Goal: Information Seeking & Learning: Learn about a topic

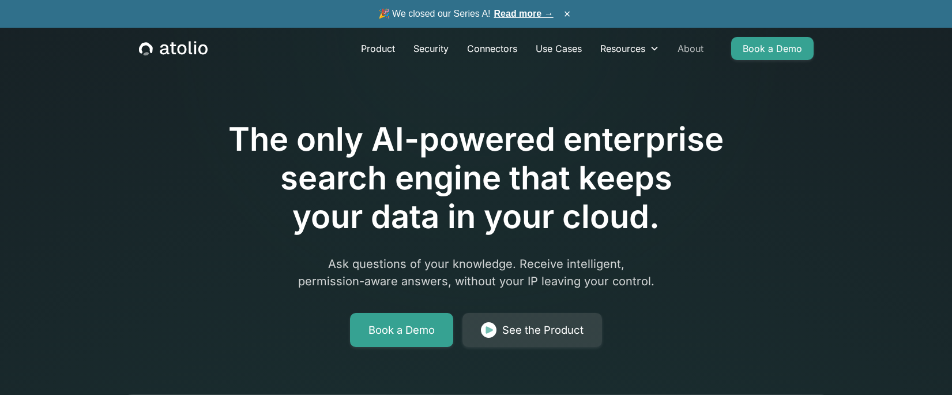
click at [695, 46] on link "About" at bounding box center [691, 48] width 44 height 23
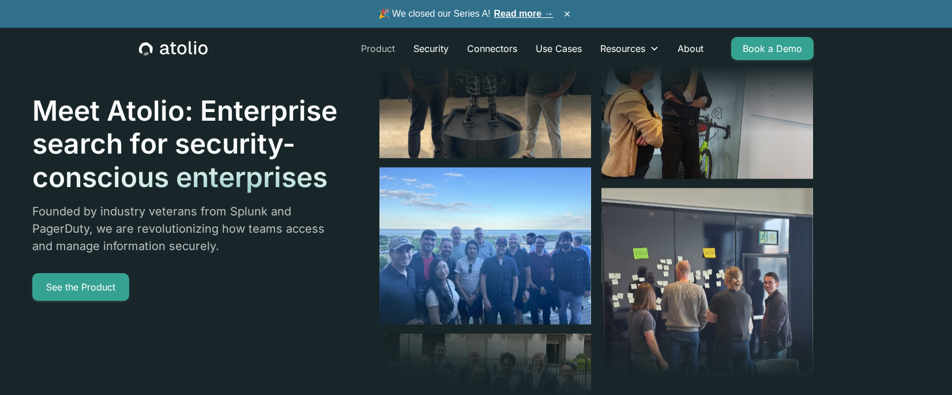
click at [378, 49] on link "Product" at bounding box center [378, 48] width 52 height 23
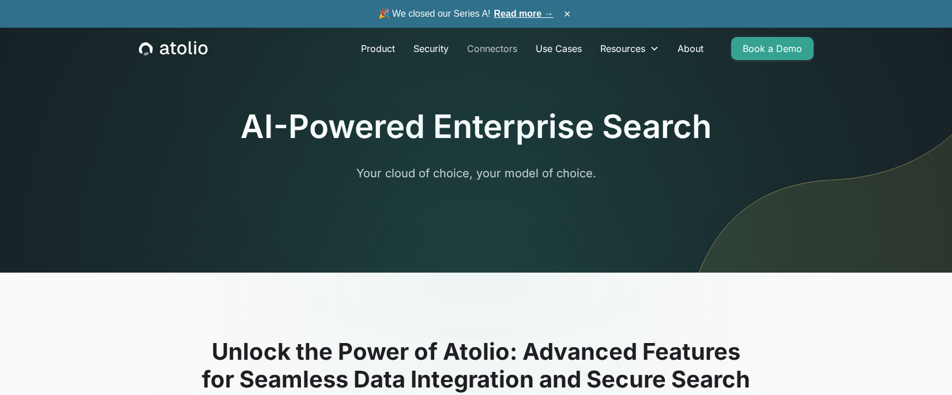
click at [490, 48] on link "Connectors" at bounding box center [492, 48] width 69 height 23
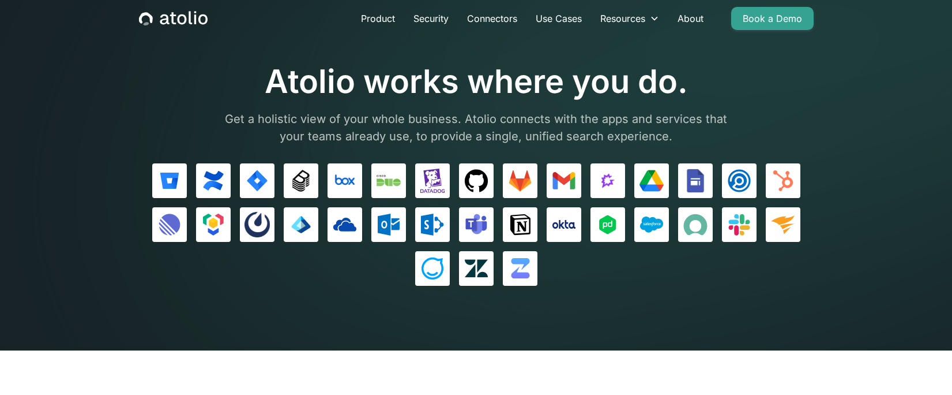
scroll to position [58, 0]
